Goal: Task Accomplishment & Management: Manage account settings

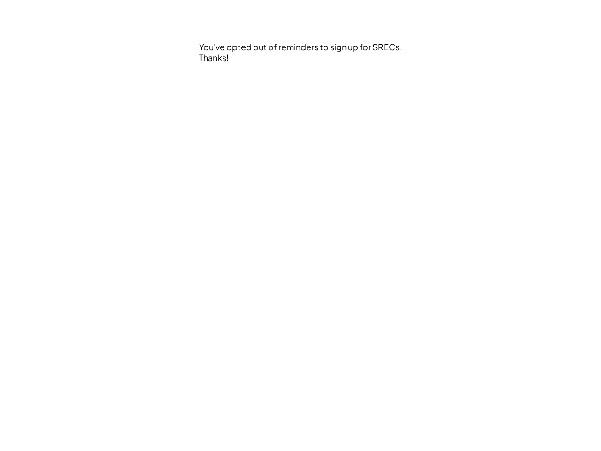
click at [301, 226] on div "You've opted out of reminders to sign up for SRECs. Thanks!" at bounding box center [300, 225] width 507 height 451
click at [302, 78] on div "You've opted out of reminders to sign up for SRECs. Thanks!" at bounding box center [301, 78] width 205 height 75
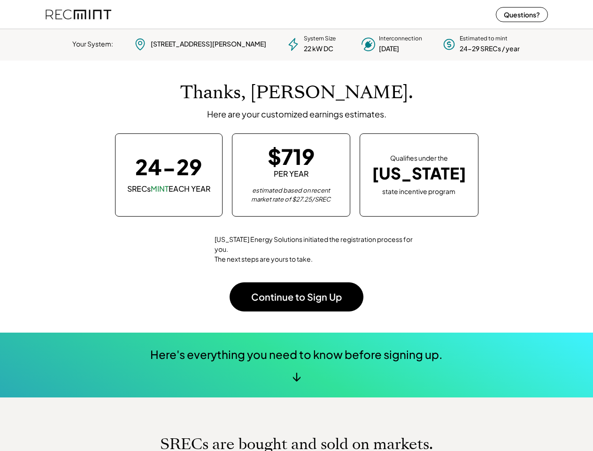
scroll to position [132, 262]
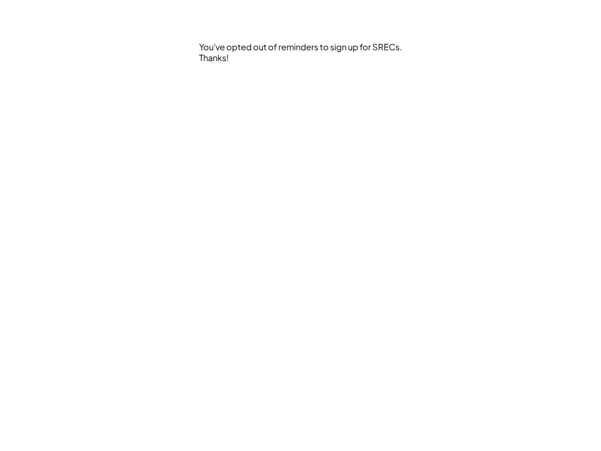
click at [301, 226] on div "You've opted out of reminders to sign up for SRECs. Thanks!" at bounding box center [300, 225] width 507 height 451
click at [302, 78] on div "You've opted out of reminders to sign up for SRECs. Thanks!" at bounding box center [301, 78] width 205 height 75
